Goal: Navigation & Orientation: Find specific page/section

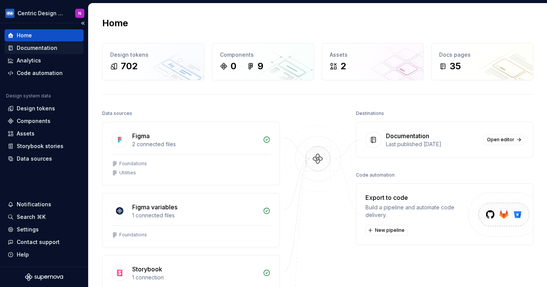
click at [49, 47] on div "Documentation" at bounding box center [37, 48] width 41 height 8
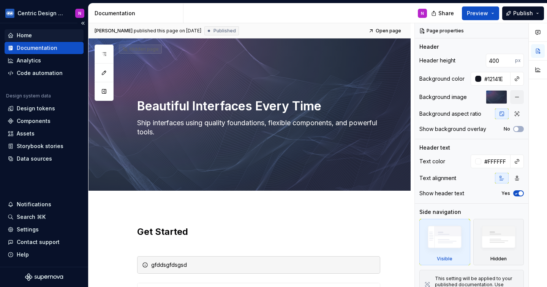
click at [27, 33] on div "Home" at bounding box center [24, 36] width 15 height 8
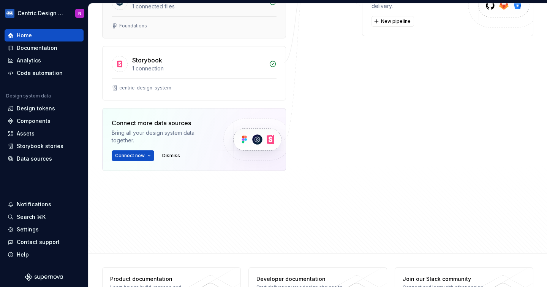
scroll to position [246, 0]
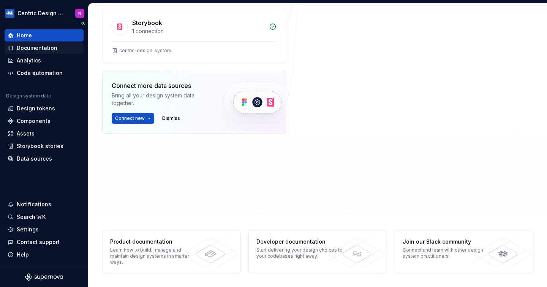
click at [36, 49] on div "Documentation" at bounding box center [37, 48] width 41 height 8
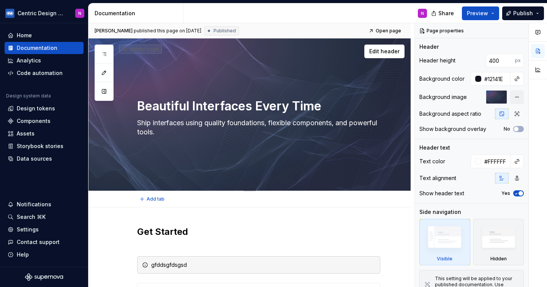
type textarea "*"
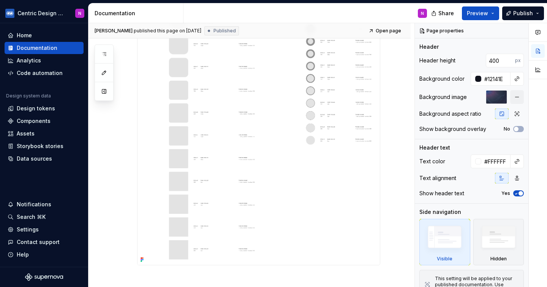
scroll to position [637, 0]
click at [34, 62] on div "Analytics" at bounding box center [29, 61] width 24 height 8
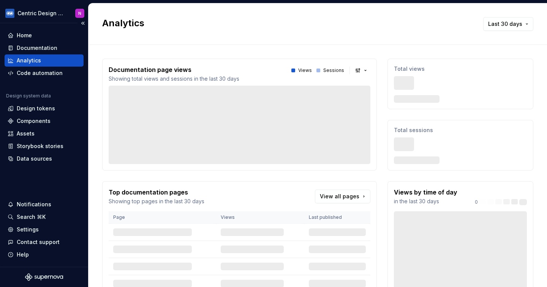
click at [34, 62] on div "Analytics" at bounding box center [29, 61] width 24 height 8
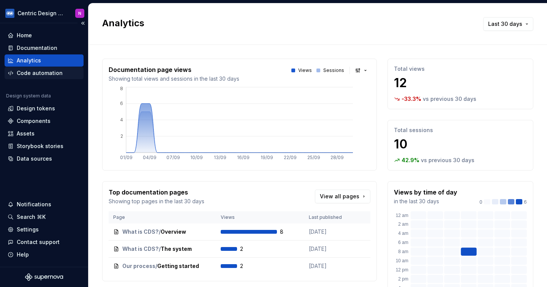
click at [49, 69] on div "Code automation" at bounding box center [40, 73] width 46 height 8
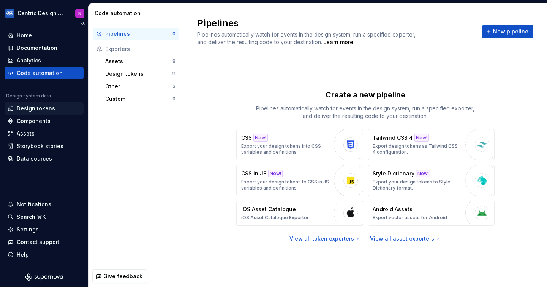
click at [45, 106] on div "Design tokens" at bounding box center [36, 109] width 38 height 8
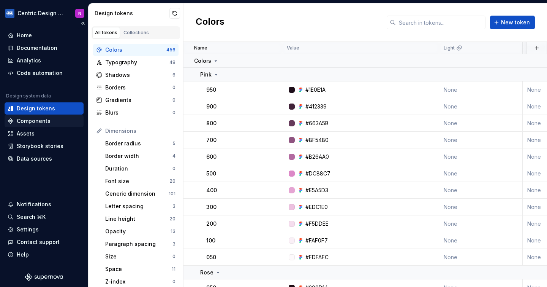
click at [40, 123] on div "Components" at bounding box center [34, 121] width 34 height 8
